Goal: Task Accomplishment & Management: Use online tool/utility

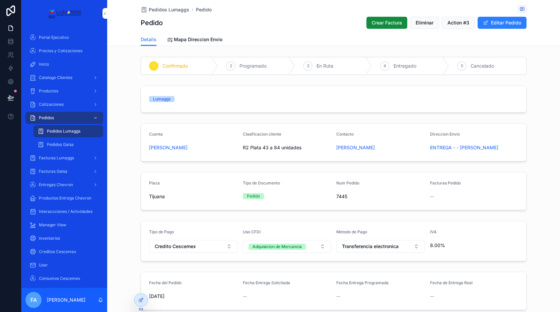
scroll to position [167, 0]
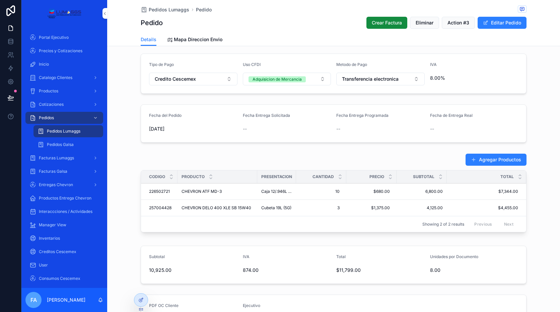
drag, startPoint x: 64, startPoint y: 133, endPoint x: 110, endPoint y: 129, distance: 47.0
click at [64, 133] on span "Pedidos Lumaggs" at bounding box center [63, 130] width 33 height 5
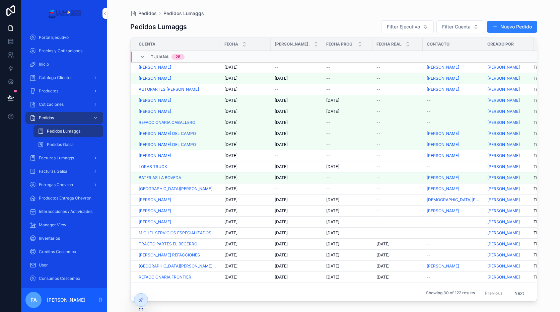
click at [232, 65] on span "[DATE]" at bounding box center [230, 67] width 13 height 5
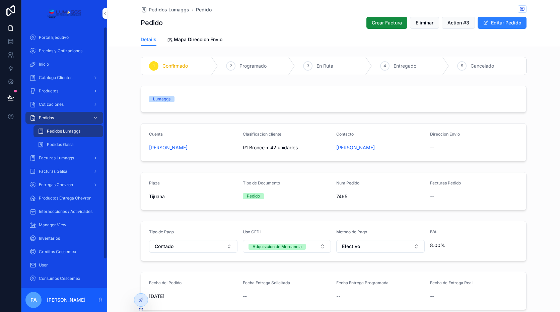
click at [60, 107] on span "Cotizaciones" at bounding box center [51, 104] width 25 height 5
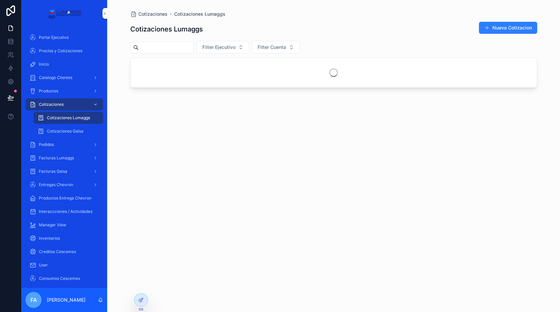
click at [59, 120] on span "Cotizaciones Lumaggs" at bounding box center [68, 117] width 43 height 5
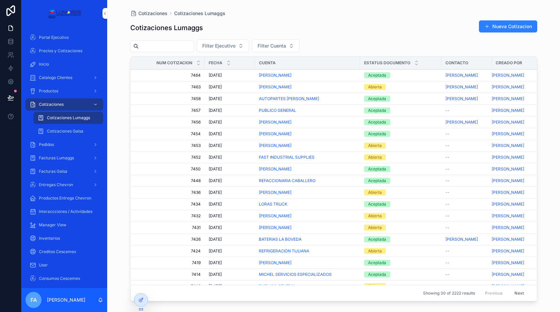
click at [62, 131] on span "Cotizaciones Galsa" at bounding box center [65, 130] width 36 height 5
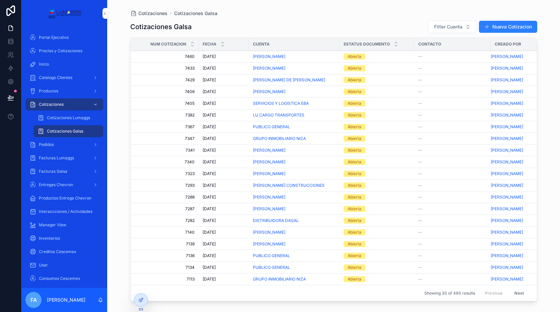
click at [59, 139] on div "Pedidos" at bounding box center [64, 144] width 70 height 11
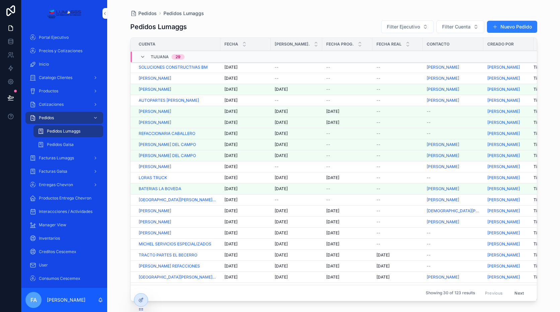
click at [235, 68] on span "[DATE]" at bounding box center [230, 67] width 13 height 5
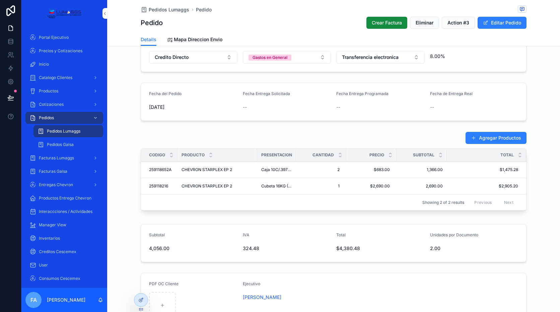
scroll to position [214, 0]
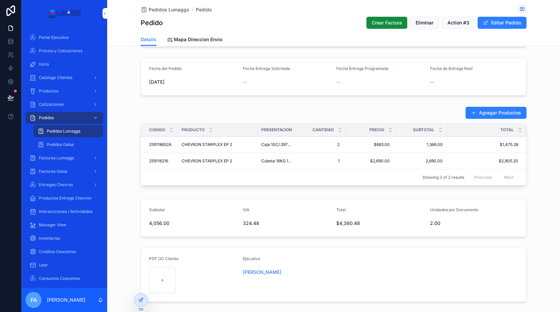
click at [58, 89] on span "Productos" at bounding box center [48, 90] width 19 height 5
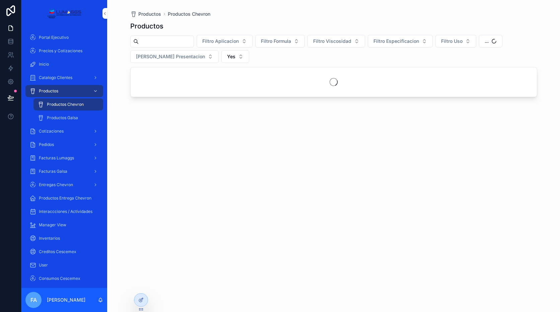
click at [60, 75] on span "Catalogo Clientes" at bounding box center [55, 77] width 33 height 5
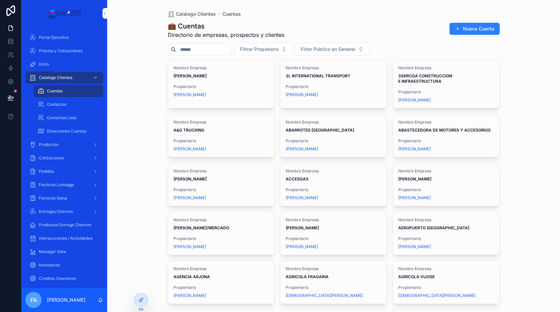
click at [205, 47] on input "scrollable content" at bounding box center [203, 49] width 55 height 9
type input "*********"
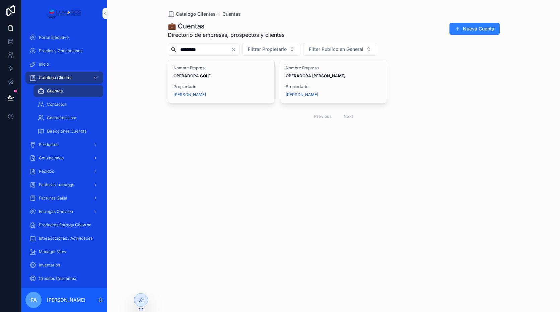
click at [343, 82] on div "Nombre Empresa OPERADORA [PERSON_NAME] Propiertario [PERSON_NAME]" at bounding box center [333, 81] width 106 height 43
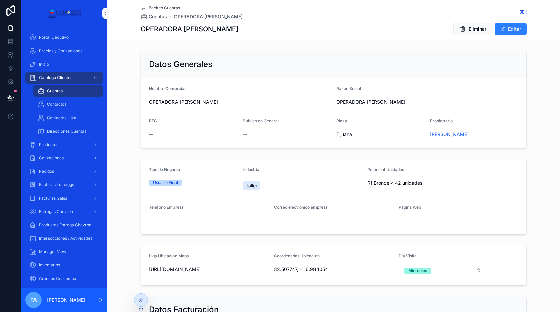
drag, startPoint x: 57, startPoint y: 168, endPoint x: 68, endPoint y: 157, distance: 15.6
click at [57, 168] on div "Pedidos" at bounding box center [64, 171] width 70 height 11
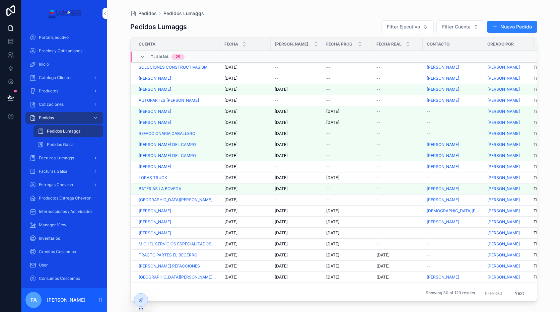
click at [75, 132] on span "Pedidos Lumaggs" at bounding box center [63, 130] width 33 height 5
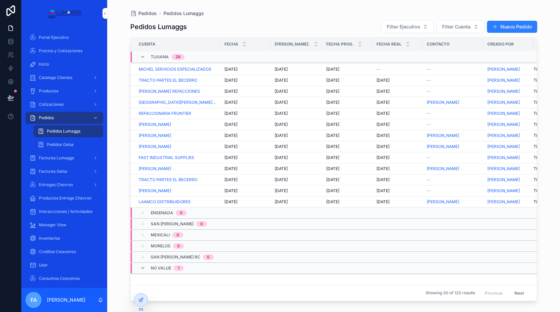
scroll to position [12, 0]
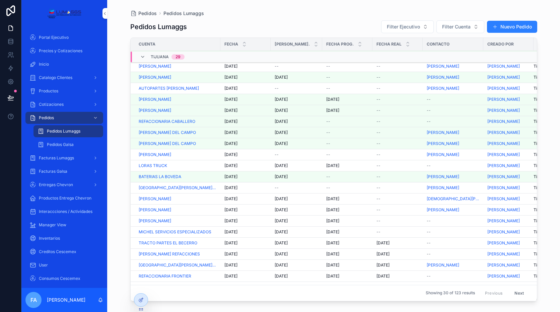
click at [515, 288] on button "Next" at bounding box center [518, 293] width 19 height 10
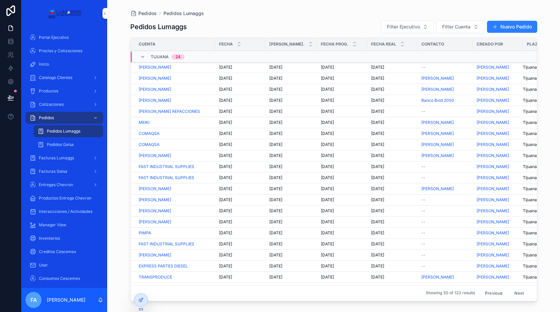
click at [487, 289] on button "Previous" at bounding box center [493, 293] width 27 height 10
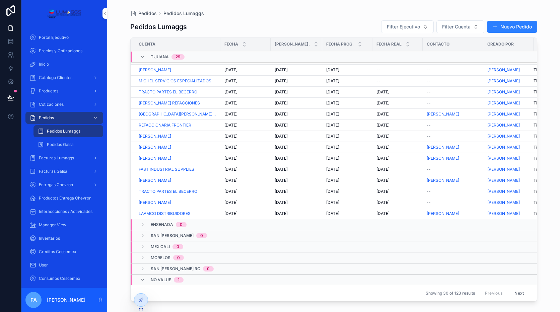
scroll to position [189, 0]
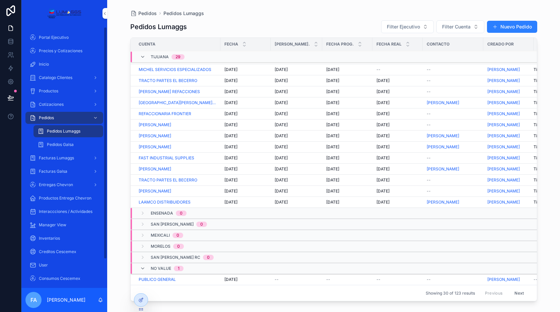
click at [63, 105] on span "Cotizaciones" at bounding box center [51, 104] width 25 height 5
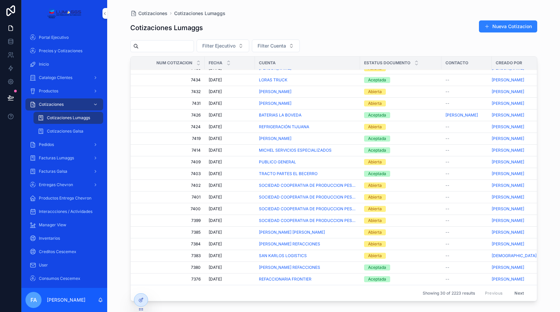
scroll to position [141, 0]
click at [516, 288] on button "Next" at bounding box center [518, 293] width 19 height 10
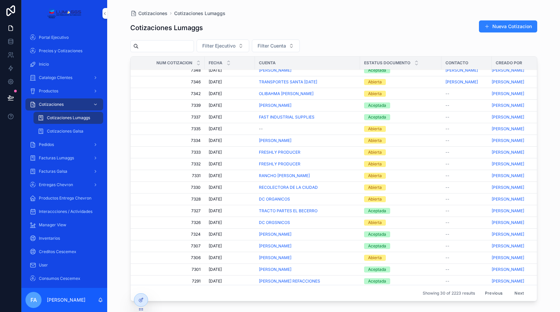
scroll to position [141, 0]
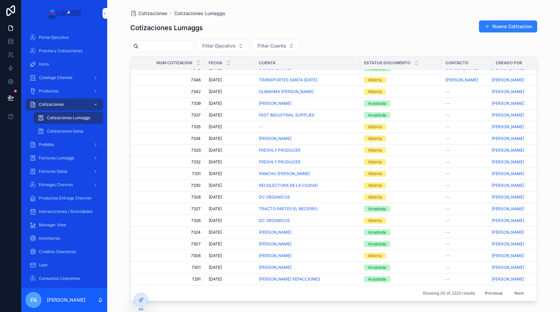
click at [220, 241] on span "[DATE]" at bounding box center [214, 243] width 13 height 5
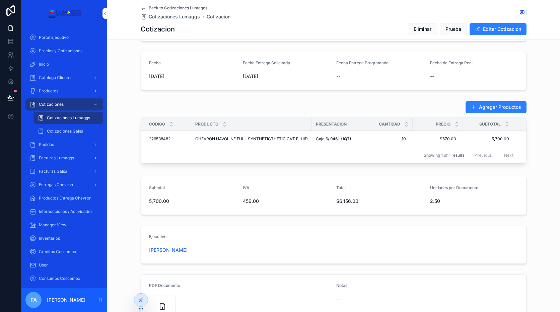
scroll to position [245, 0]
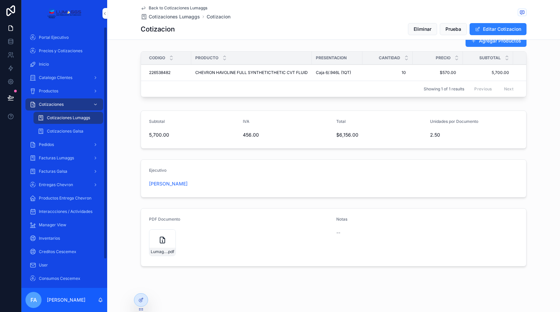
click at [66, 145] on div "Pedidos" at bounding box center [64, 144] width 70 height 11
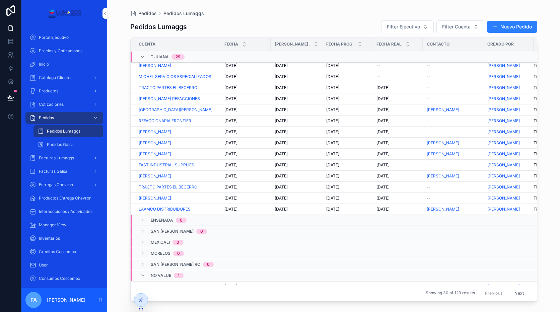
scroll to position [189, 0]
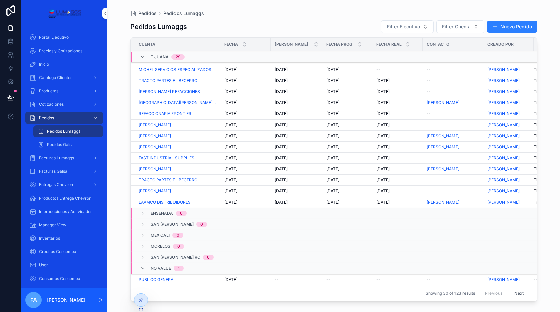
click at [514, 288] on button "Next" at bounding box center [518, 293] width 19 height 10
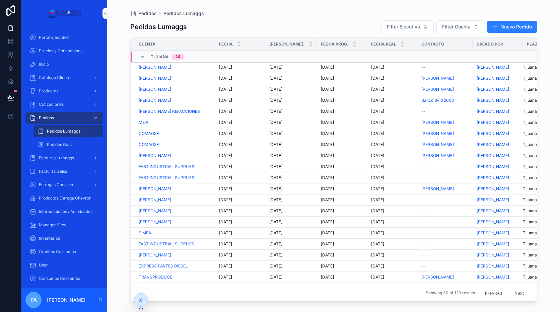
click at [488, 288] on button "Previous" at bounding box center [493, 293] width 27 height 10
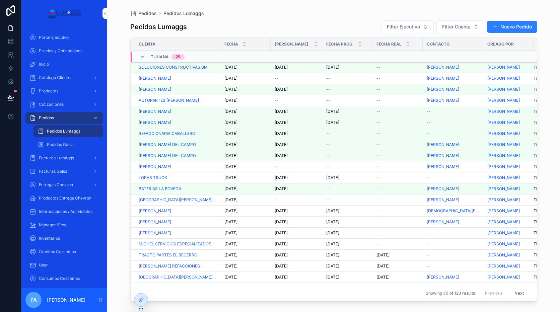
scroll to position [67, 0]
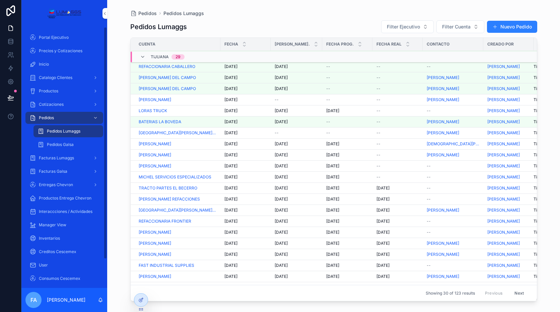
click at [68, 103] on div "Cotizaciones" at bounding box center [64, 104] width 70 height 11
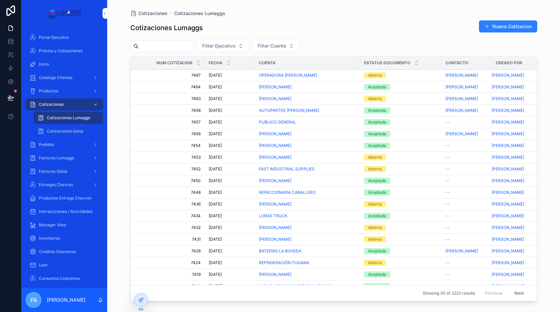
click at [73, 118] on span "Cotizaciones Lumaggs" at bounding box center [68, 117] width 43 height 5
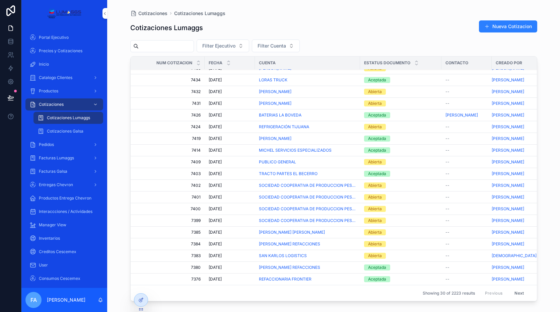
scroll to position [141, 0]
click at [513, 288] on button "Next" at bounding box center [518, 293] width 19 height 10
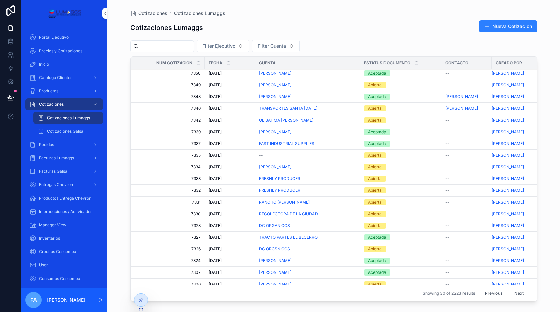
scroll to position [141, 0]
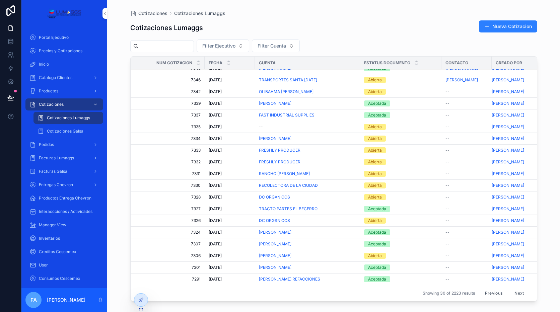
click at [214, 238] on td "[DATE] [DATE]" at bounding box center [229, 244] width 50 height 12
click at [211, 241] on span "[DATE]" at bounding box center [214, 243] width 13 height 5
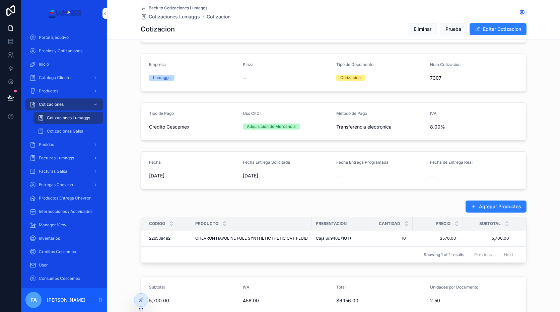
scroll to position [100, 0]
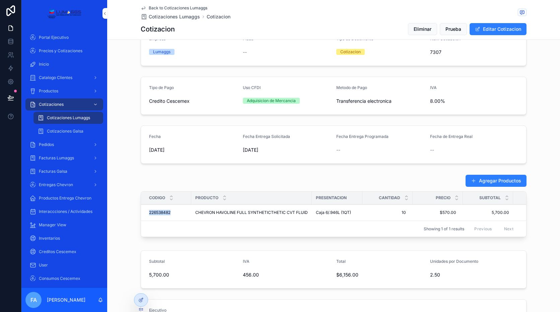
drag, startPoint x: 174, startPoint y: 218, endPoint x: 146, endPoint y: 220, distance: 27.9
click at [146, 220] on td "226538482 226538482" at bounding box center [166, 212] width 50 height 16
copy span "226538482"
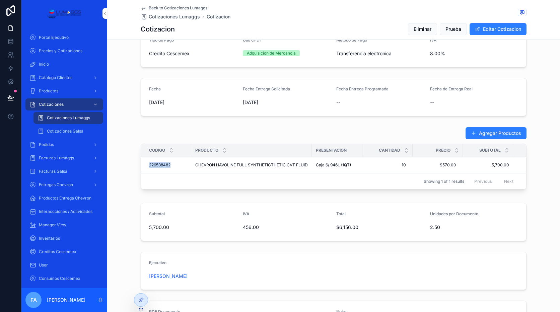
scroll to position [167, 0]
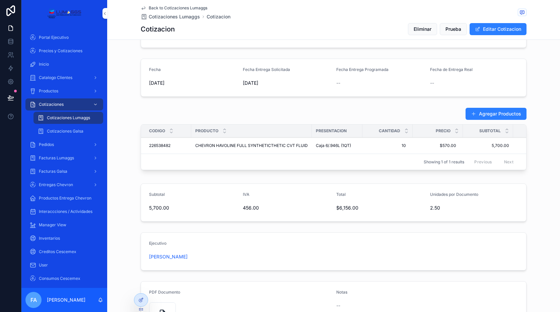
click at [66, 182] on span "Entregas Chevron" at bounding box center [56, 184] width 34 height 5
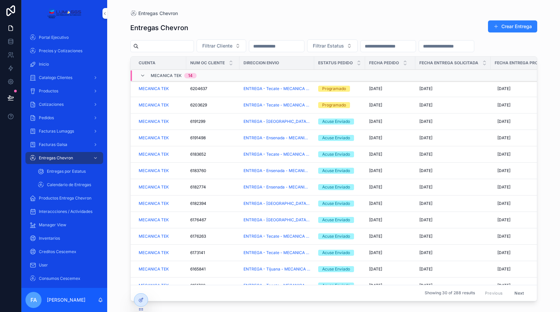
click at [77, 166] on div "Entregas por Estatus" at bounding box center [68, 171] width 62 height 11
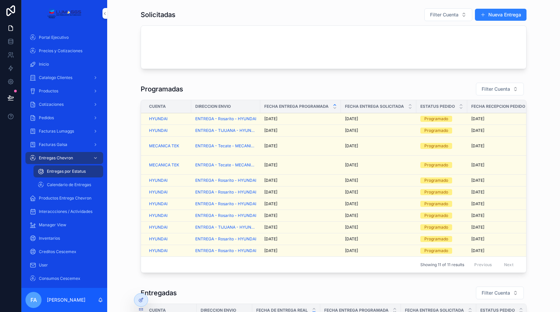
click at [491, 87] on span "Filter Cuenta" at bounding box center [495, 89] width 28 height 7
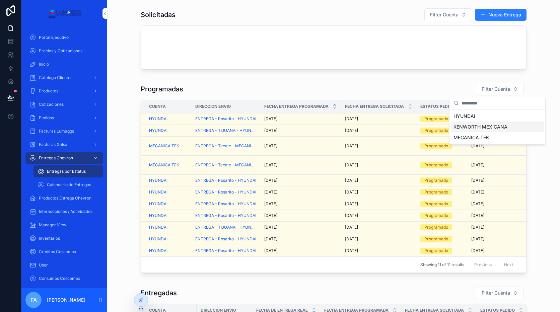
click at [467, 128] on span "KENWORTH MEXICANA" at bounding box center [480, 126] width 54 height 7
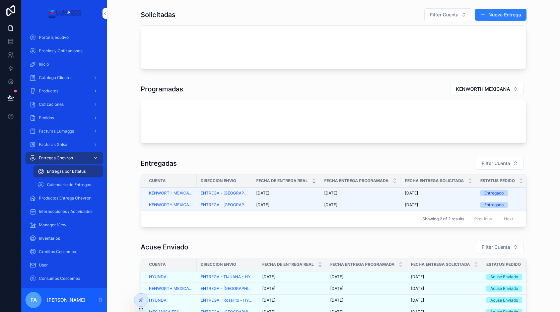
click at [73, 133] on span "Facturas Lumaggs" at bounding box center [56, 130] width 35 height 5
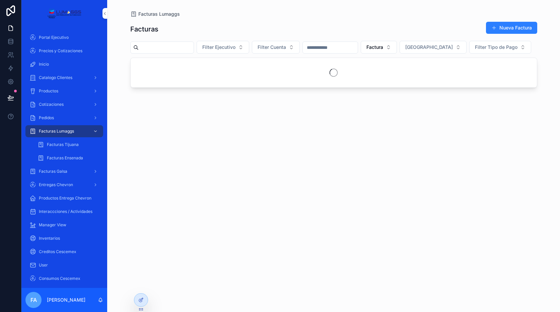
click at [75, 147] on div "Facturas Tijuana" at bounding box center [68, 144] width 62 height 11
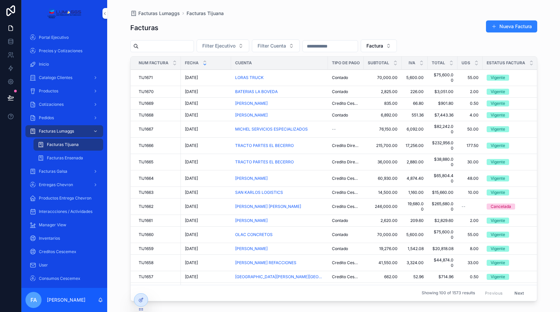
click at [60, 140] on div "Facturas Tijuana" at bounding box center [68, 144] width 62 height 11
click at [194, 77] on span "[DATE]" at bounding box center [191, 77] width 13 height 5
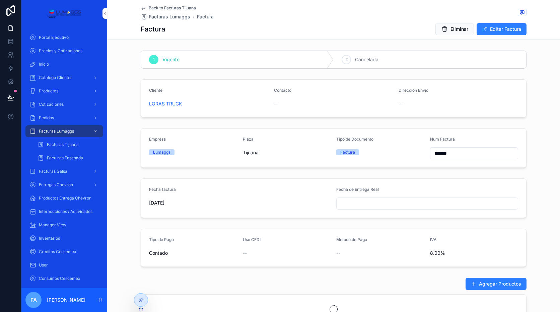
click at [506, 28] on button "Editar Factura" at bounding box center [501, 29] width 50 height 12
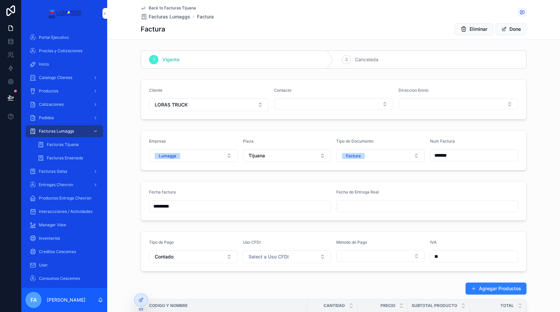
click at [218, 212] on div "*********" at bounding box center [240, 206] width 182 height 12
click at [202, 206] on input "*********" at bounding box center [239, 205] width 181 height 9
click at [200, 144] on button "6" at bounding box center [201, 146] width 12 height 12
type input "*********"
click at [141, 186] on form "Fecha factura ********* Fecha de Entrega Real" at bounding box center [333, 200] width 385 height 39
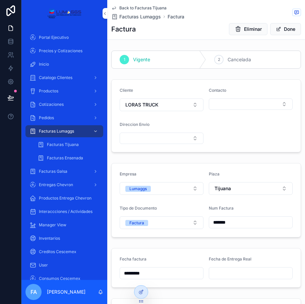
click at [136, 6] on span "Back to Facturas Tijuana" at bounding box center [142, 7] width 47 height 5
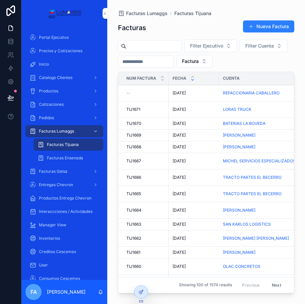
click at [181, 91] on span "[DATE]" at bounding box center [178, 92] width 13 height 5
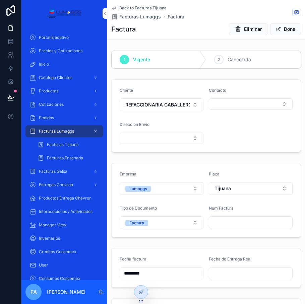
click at [219, 223] on input "scrollable content" at bounding box center [250, 222] width 83 height 9
click at [220, 227] on input "***" at bounding box center [250, 222] width 83 height 9
click at [225, 221] on input "***" at bounding box center [250, 222] width 83 height 9
click at [234, 227] on div "*******" at bounding box center [250, 222] width 84 height 12
click at [261, 238] on div "Empresa Lumaggs Plaza Tijuana Tipo de Documento Factura Num Factura *******" at bounding box center [205, 200] width 197 height 80
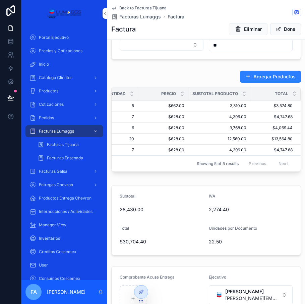
scroll to position [0, 195]
drag, startPoint x: 287, startPoint y: 184, endPoint x: 282, endPoint y: 178, distance: 7.7
click at [286, 184] on div "1 Vigente 2 Cancelada Cliente REFACCIONARIA CABALLERO Contacto Direccion Envio …" at bounding box center [205, 29] width 197 height 587
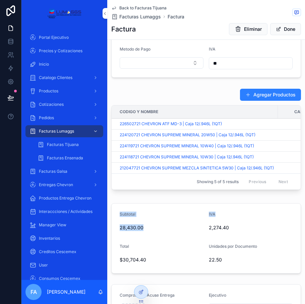
scroll to position [279, 0]
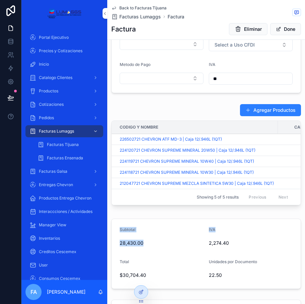
click at [258, 220] on div "1 Vigente 2 Cancelada Cliente REFACCIONARIA CABALLERO Contacto Direccion Envio …" at bounding box center [205, 62] width 197 height 587
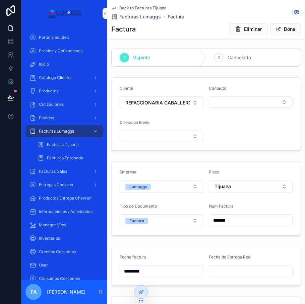
scroll to position [0, 0]
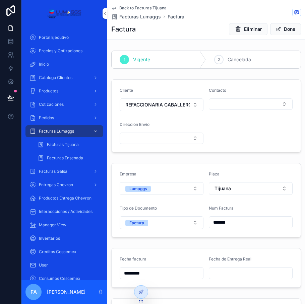
click at [234, 221] on input "*******" at bounding box center [250, 222] width 83 height 9
type input "*******"
click at [140, 6] on span "Back to Facturas Tijuana" at bounding box center [142, 7] width 47 height 5
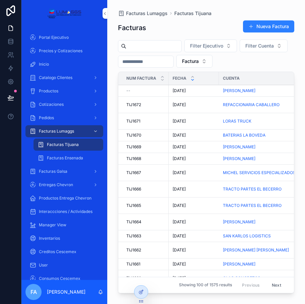
click at [184, 88] on span "[DATE]" at bounding box center [178, 90] width 13 height 5
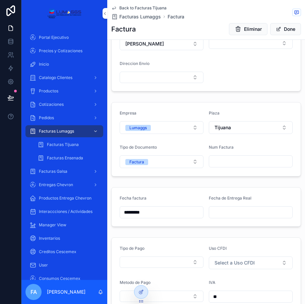
scroll to position [67, 0]
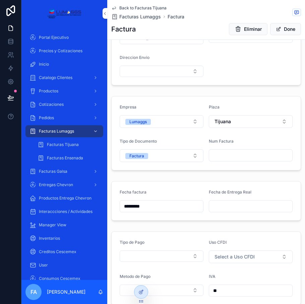
click at [230, 157] on input "scrollable content" at bounding box center [250, 155] width 83 height 9
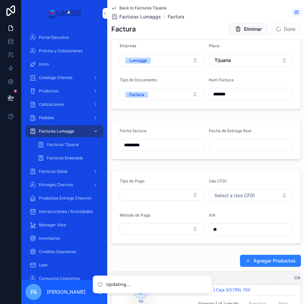
scroll to position [134, 0]
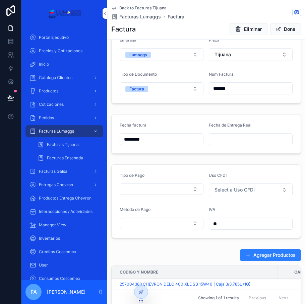
type input "*******"
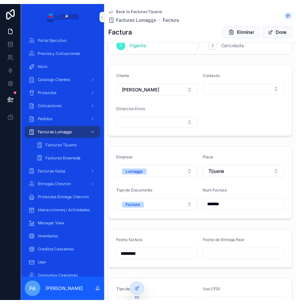
scroll to position [0, 0]
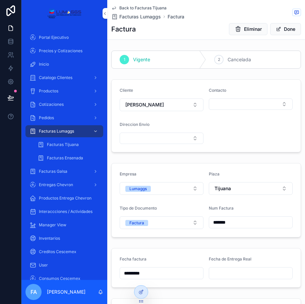
click at [145, 8] on span "Back to Facturas Tijuana" at bounding box center [142, 7] width 47 height 5
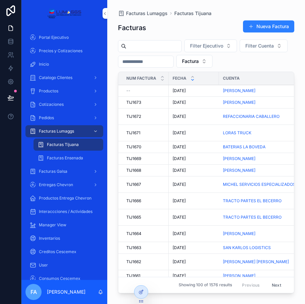
click at [182, 91] on span "[DATE]" at bounding box center [178, 90] width 13 height 5
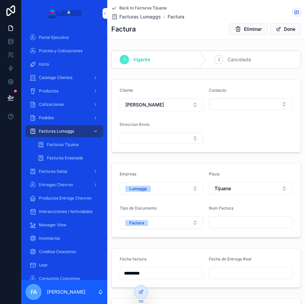
click at [227, 225] on input "scrollable content" at bounding box center [250, 222] width 83 height 9
type input "*******"
click at [129, 6] on span "Back to Facturas Tijuana" at bounding box center [142, 7] width 47 height 5
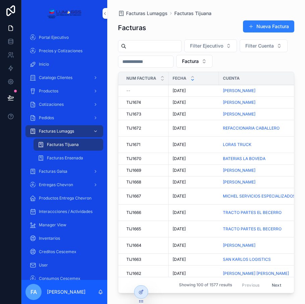
click at [180, 88] on span "[DATE]" at bounding box center [178, 90] width 13 height 5
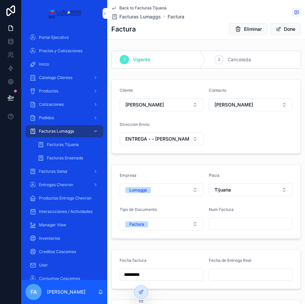
click at [232, 222] on input "scrollable content" at bounding box center [250, 223] width 83 height 9
type input "*******"
click at [236, 167] on form "Empresa Lumaggs Plaza Tijuana Tipo de Documento Factura Num Factura *******" at bounding box center [205, 202] width 189 height 74
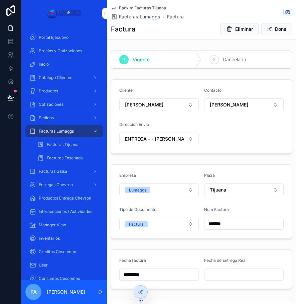
click at [131, 8] on span "Back to Facturas Tijuana" at bounding box center [142, 7] width 47 height 5
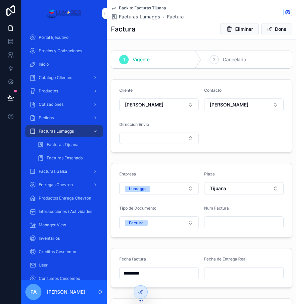
click at [220, 220] on input "scrollable content" at bounding box center [244, 222] width 79 height 9
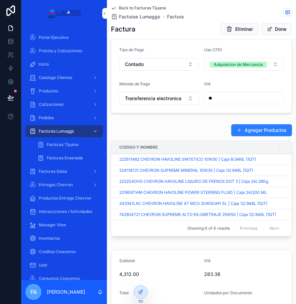
scroll to position [301, 0]
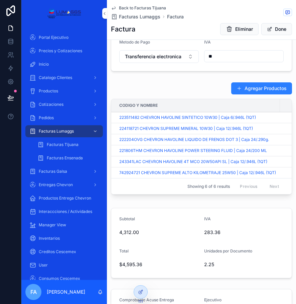
type input "*******"
click at [172, 194] on div "Codigo y Nombre Cantidad Precio Subtotal Producto Total 223511482 CHEVRON HAVOL…" at bounding box center [201, 147] width 181 height 96
drag, startPoint x: 173, startPoint y: 199, endPoint x: 236, endPoint y: 196, distance: 63.6
click at [236, 194] on div "Codigo y Nombre Cantidad Precio Subtotal Producto Total 223511482 CHEVRON HAVOL…" at bounding box center [201, 147] width 181 height 96
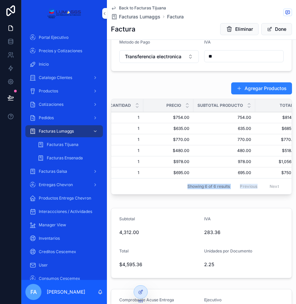
scroll to position [0, 0]
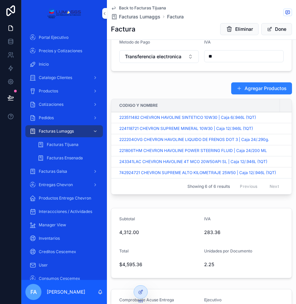
click at [161, 83] on div "Agregar Productos" at bounding box center [201, 88] width 181 height 13
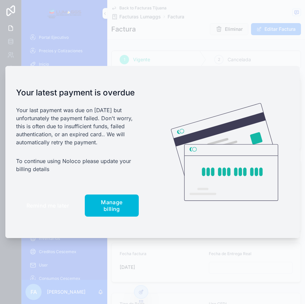
click at [43, 207] on span "Remind me later" at bounding box center [47, 205] width 42 height 7
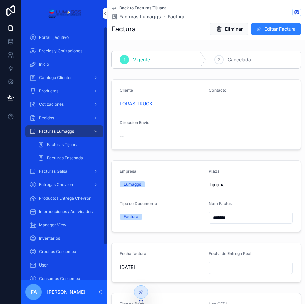
click at [60, 112] on div "Pedidos" at bounding box center [64, 117] width 70 height 11
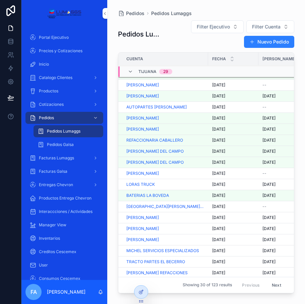
scroll to position [33, 0]
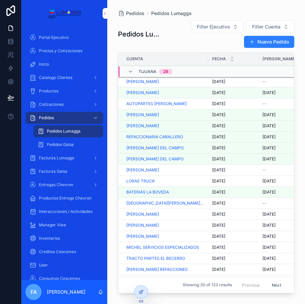
click at [215, 139] on span "[DATE]" at bounding box center [218, 136] width 13 height 5
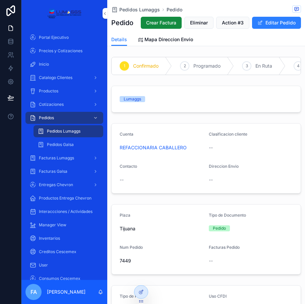
click at [176, 21] on span "Crear Factura" at bounding box center [161, 22] width 30 height 7
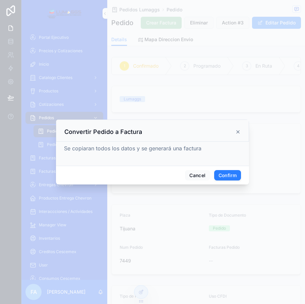
click at [232, 171] on button "Confirm" at bounding box center [227, 175] width 27 height 11
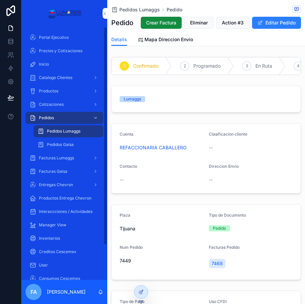
click at [136, 11] on span "Pedidos Lumaggs" at bounding box center [139, 9] width 40 height 7
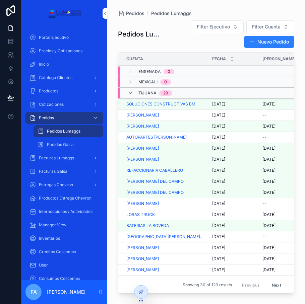
click at [225, 158] on span "[DATE]" at bounding box center [218, 159] width 13 height 5
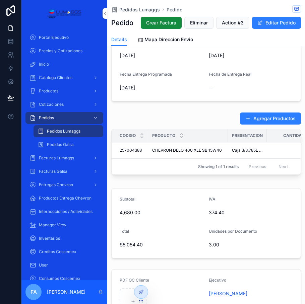
scroll to position [335, 0]
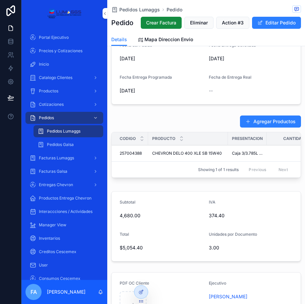
click at [176, 22] on span "Crear Factura" at bounding box center [161, 22] width 30 height 7
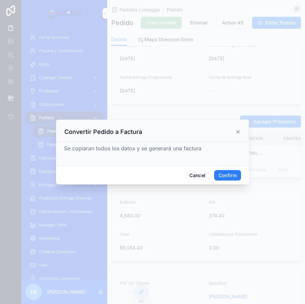
click at [232, 177] on button "Confirm" at bounding box center [227, 175] width 27 height 11
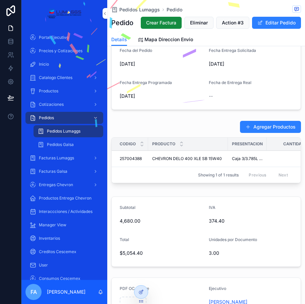
scroll to position [340, 0]
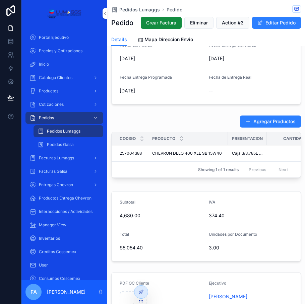
click at [138, 9] on span "Pedidos Lumaggs" at bounding box center [139, 9] width 40 height 7
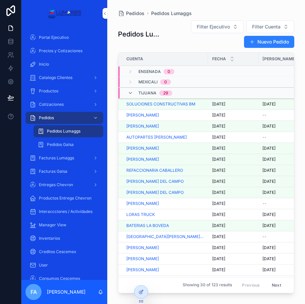
click at [225, 150] on span "[DATE]" at bounding box center [218, 148] width 13 height 5
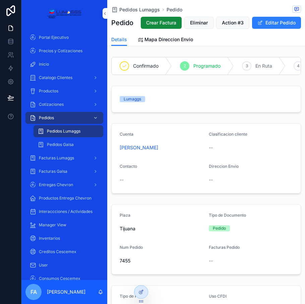
click at [176, 23] on span "Crear Factura" at bounding box center [161, 22] width 30 height 7
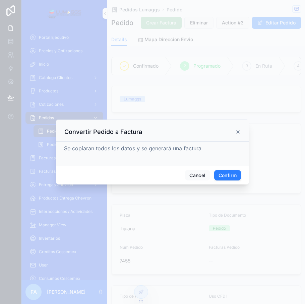
click at [225, 175] on button "Confirm" at bounding box center [227, 175] width 27 height 11
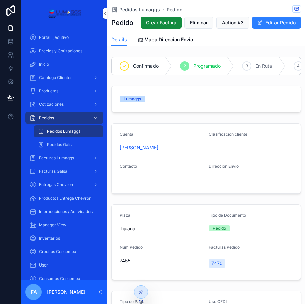
click at [134, 10] on span "Pedidos Lumaggs" at bounding box center [139, 9] width 40 height 7
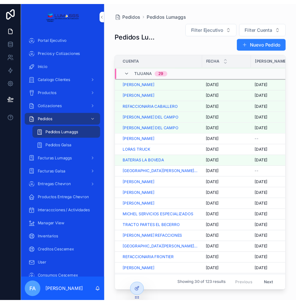
scroll to position [35, 0]
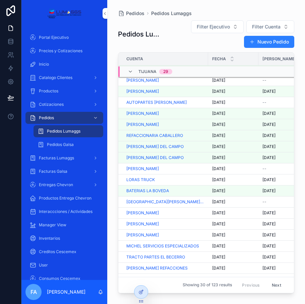
click at [221, 223] on span "[DATE]" at bounding box center [218, 223] width 13 height 5
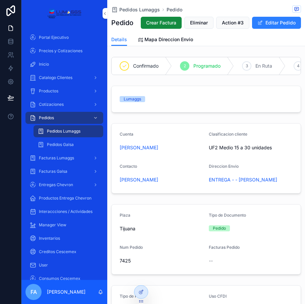
click at [176, 24] on span "Crear Factura" at bounding box center [161, 22] width 30 height 7
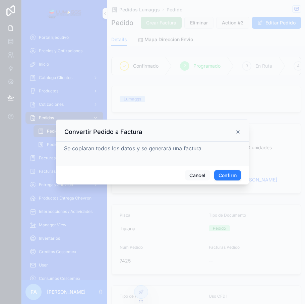
click at [232, 175] on button "Confirm" at bounding box center [227, 175] width 27 height 11
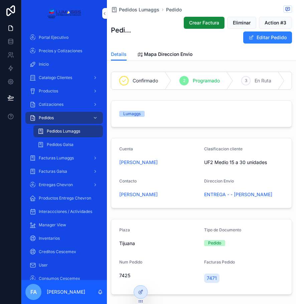
click at [138, 11] on span "Pedidos Lumaggs" at bounding box center [139, 9] width 40 height 7
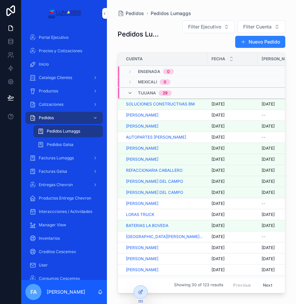
click at [222, 126] on span "[DATE]" at bounding box center [218, 125] width 13 height 5
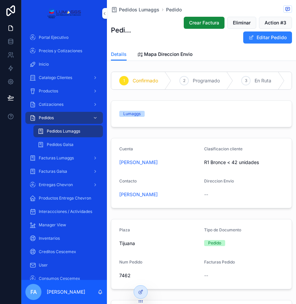
click at [206, 20] on span "Crear Factura" at bounding box center [204, 22] width 30 height 7
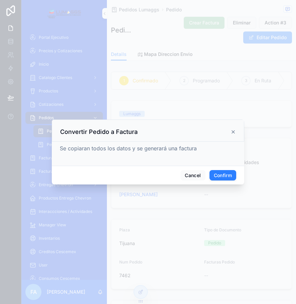
click at [229, 177] on button "Confirm" at bounding box center [223, 175] width 27 height 11
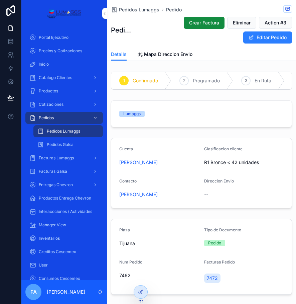
click at [125, 5] on div "Pedidos Lumaggs Pedido Pedido Crear Factura Eliminar Action #3 Editar Pedido" at bounding box center [201, 24] width 181 height 48
click at [125, 9] on span "Pedidos Lumaggs" at bounding box center [139, 9] width 40 height 7
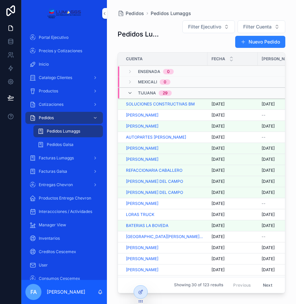
click at [218, 205] on span "[DATE]" at bounding box center [218, 203] width 13 height 5
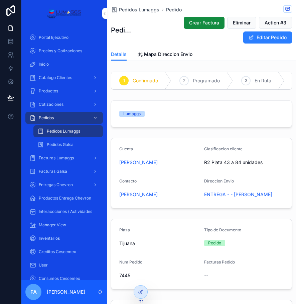
click at [205, 23] on span "Crear Factura" at bounding box center [204, 22] width 30 height 7
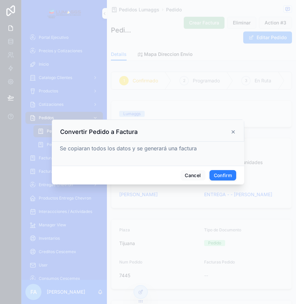
click at [233, 178] on button "Confirm" at bounding box center [223, 175] width 27 height 11
